Goal: Task Accomplishment & Management: Manage account settings

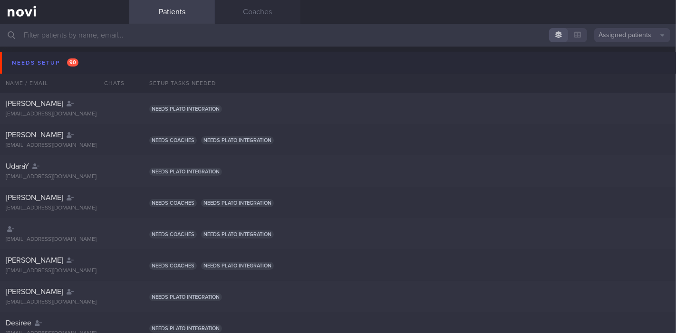
click at [360, 30] on input "text" at bounding box center [338, 35] width 676 height 23
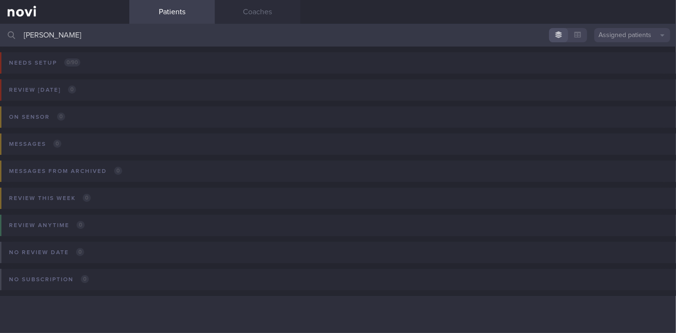
type input "[PERSON_NAME]"
click at [627, 41] on button "Assigned patients" at bounding box center [632, 35] width 76 height 14
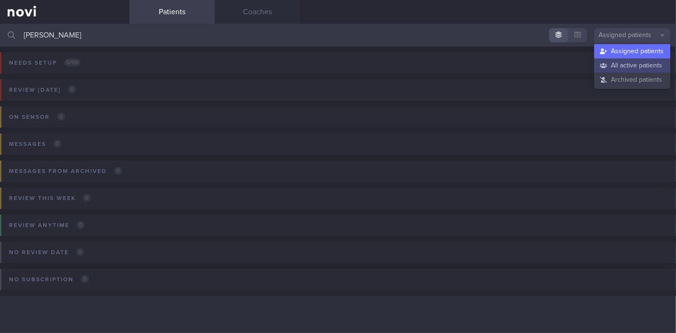
click at [626, 66] on button "All active patients" at bounding box center [632, 65] width 76 height 14
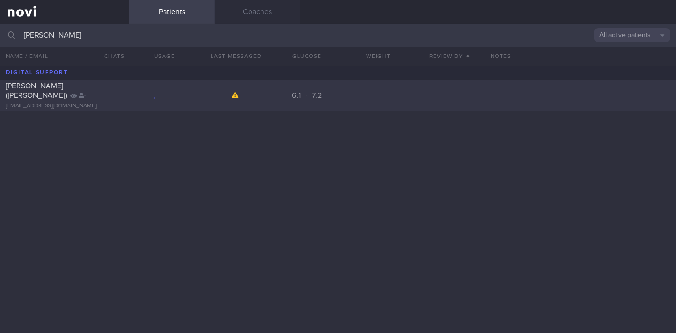
click at [132, 95] on div at bounding box center [164, 96] width 71 height 12
select select "7"
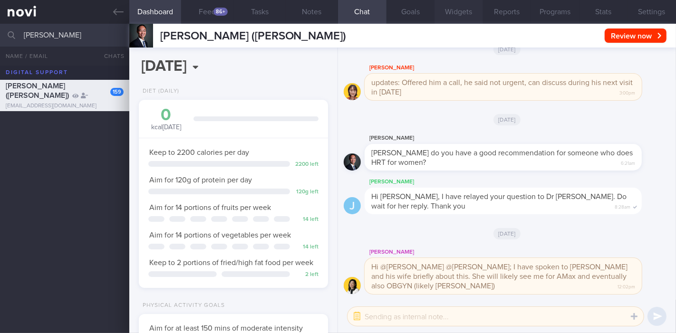
click at [463, 13] on button "Widgets" at bounding box center [458, 12] width 48 height 24
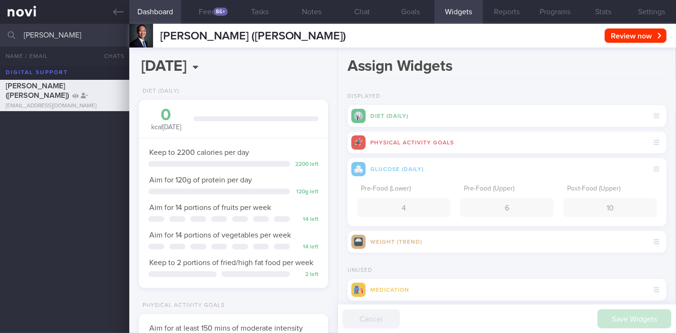
scroll to position [46, 0]
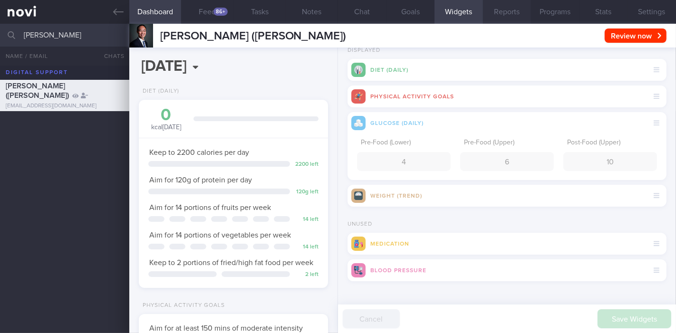
click at [511, 10] on button "Reports" at bounding box center [507, 12] width 48 height 24
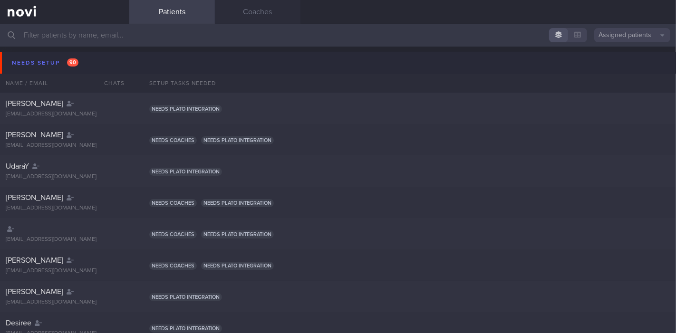
click at [150, 37] on input "text" at bounding box center [338, 35] width 676 height 23
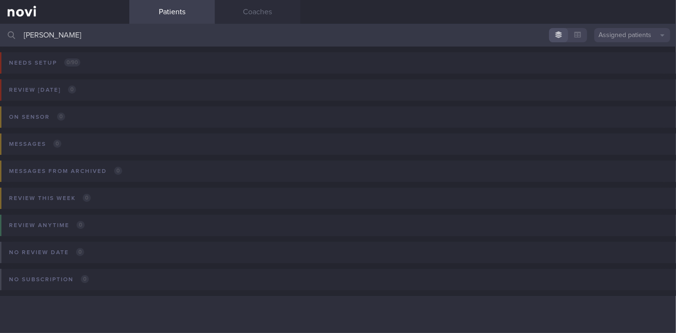
type input "[PERSON_NAME]"
click at [631, 33] on button "Assigned patients" at bounding box center [632, 35] width 76 height 14
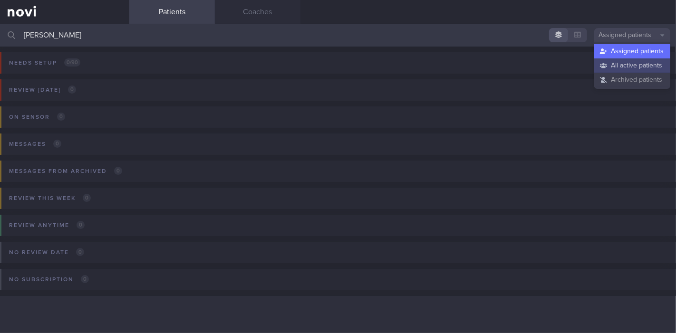
click at [625, 66] on button "All active patients" at bounding box center [632, 65] width 76 height 14
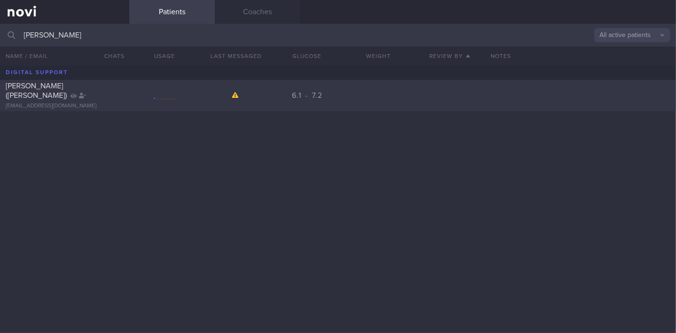
click at [34, 93] on span "[PERSON_NAME] ([PERSON_NAME])" at bounding box center [36, 90] width 61 height 17
select select "7"
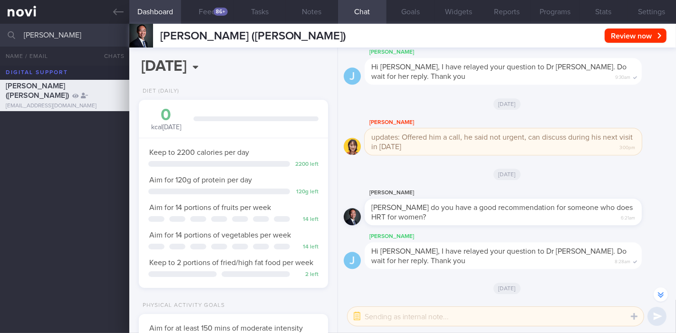
scroll to position [-55, 0]
click at [513, 9] on button "Reports" at bounding box center [507, 12] width 48 height 24
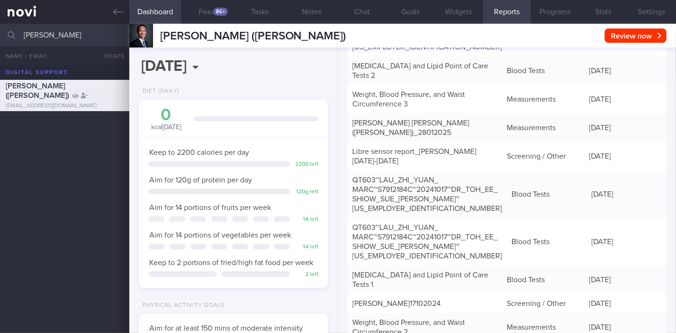
scroll to position [532, 0]
